Goal: Transaction & Acquisition: Obtain resource

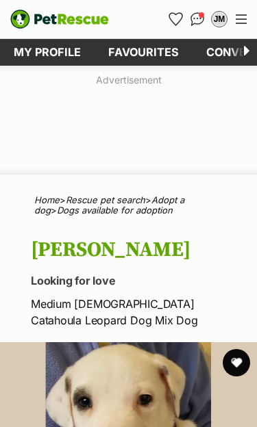
click at [242, 364] on button "favourite" at bounding box center [235, 362] width 27 height 27
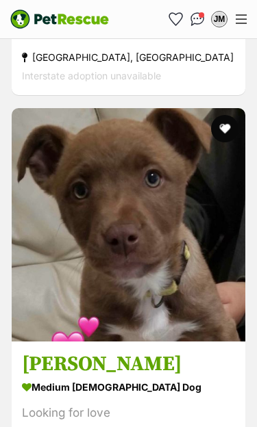
scroll to position [2913, 0]
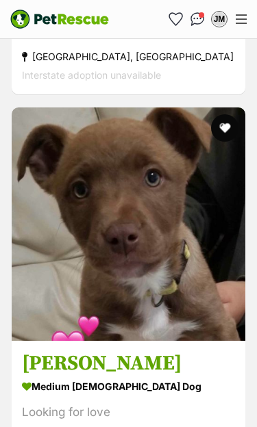
click at [211, 279] on img at bounding box center [128, 223] width 233 height 233
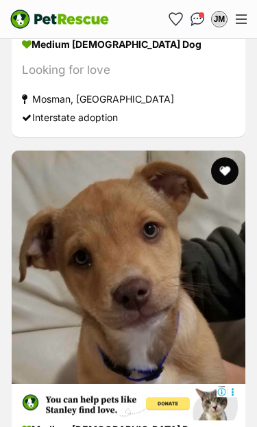
scroll to position [3640, 0]
click at [189, 322] on img at bounding box center [128, 267] width 233 height 233
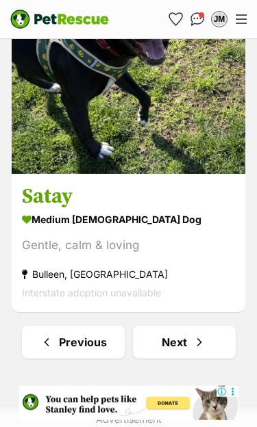
scroll to position [8226, 0]
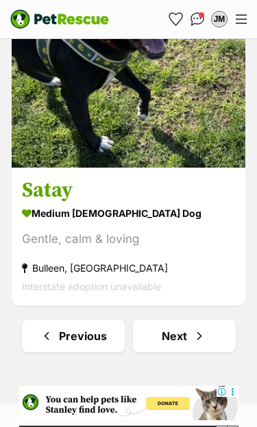
click at [196, 328] on span "Next page" at bounding box center [199, 336] width 14 height 16
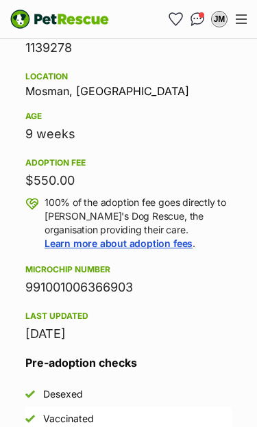
scroll to position [1245, 0]
